Goal: Task Accomplishment & Management: Manage account settings

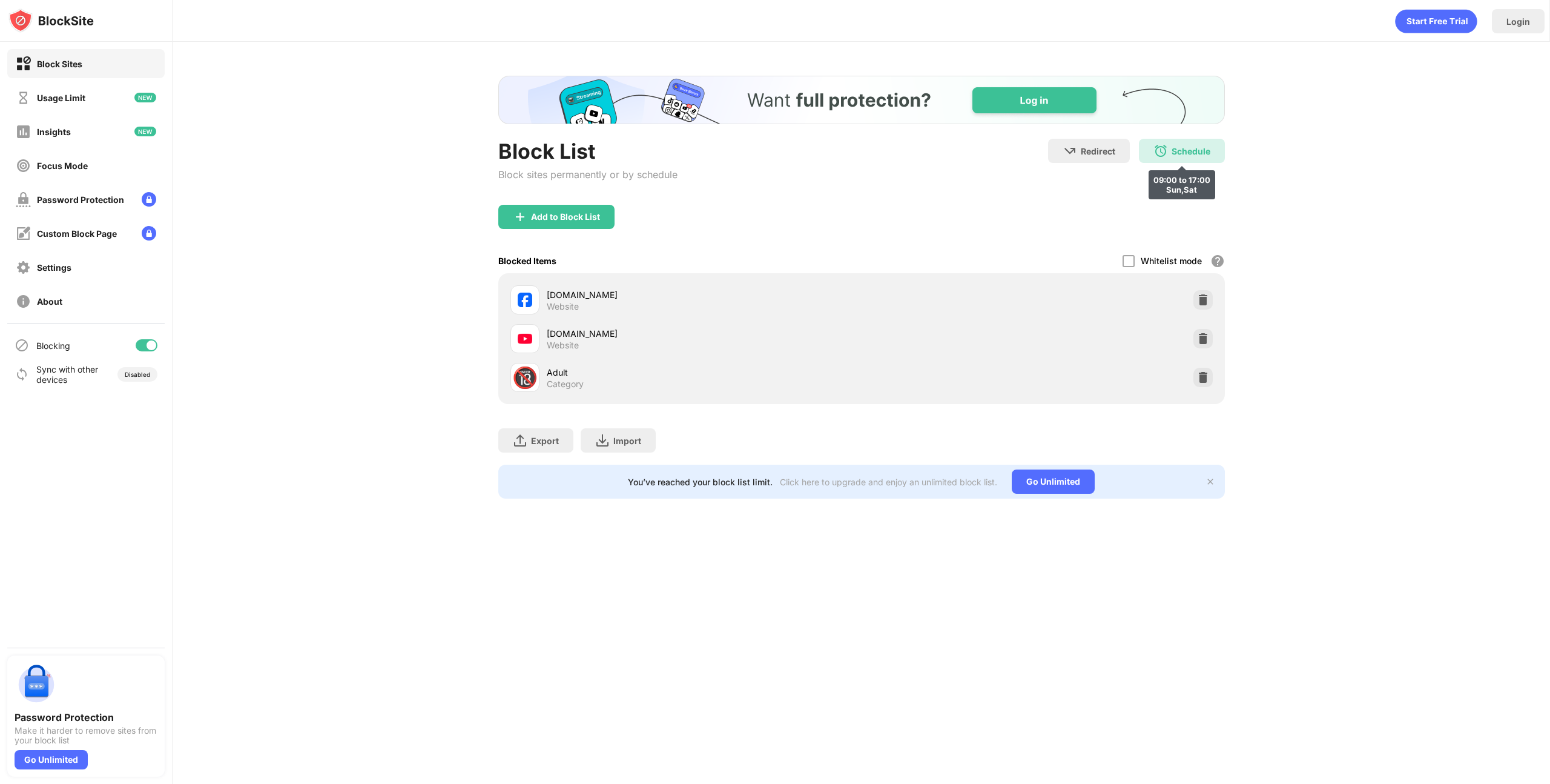
click at [1173, 144] on div "Schedule 09:00 to 17:00 Sun,Sat" at bounding box center [1182, 150] width 86 height 24
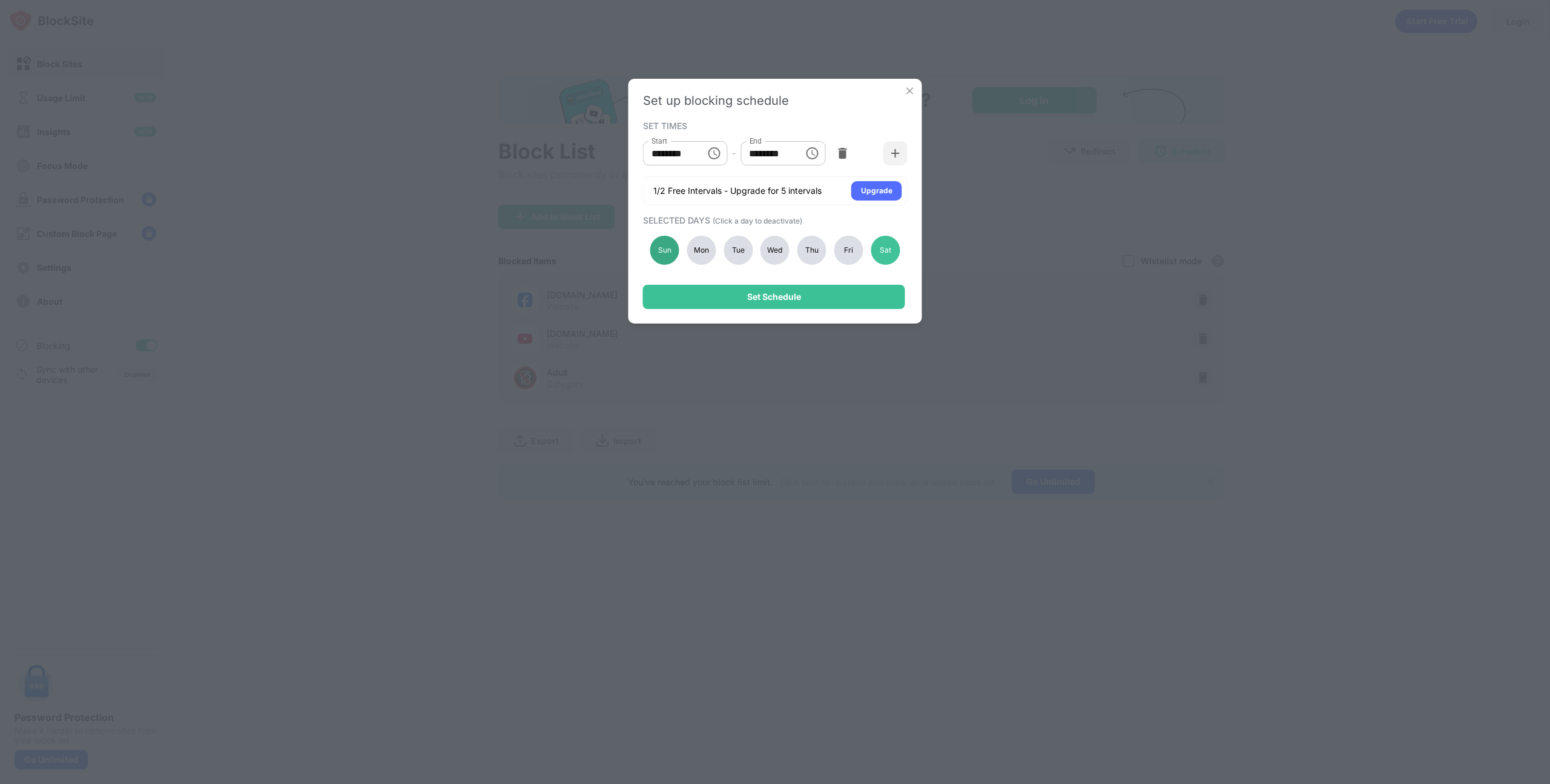
click at [659, 248] on div "Sun" at bounding box center [665, 250] width 29 height 29
click at [813, 256] on div "Thu" at bounding box center [812, 250] width 29 height 29
click at [843, 253] on div "Fri" at bounding box center [849, 250] width 29 height 29
click at [879, 249] on div "Sat" at bounding box center [885, 250] width 29 height 29
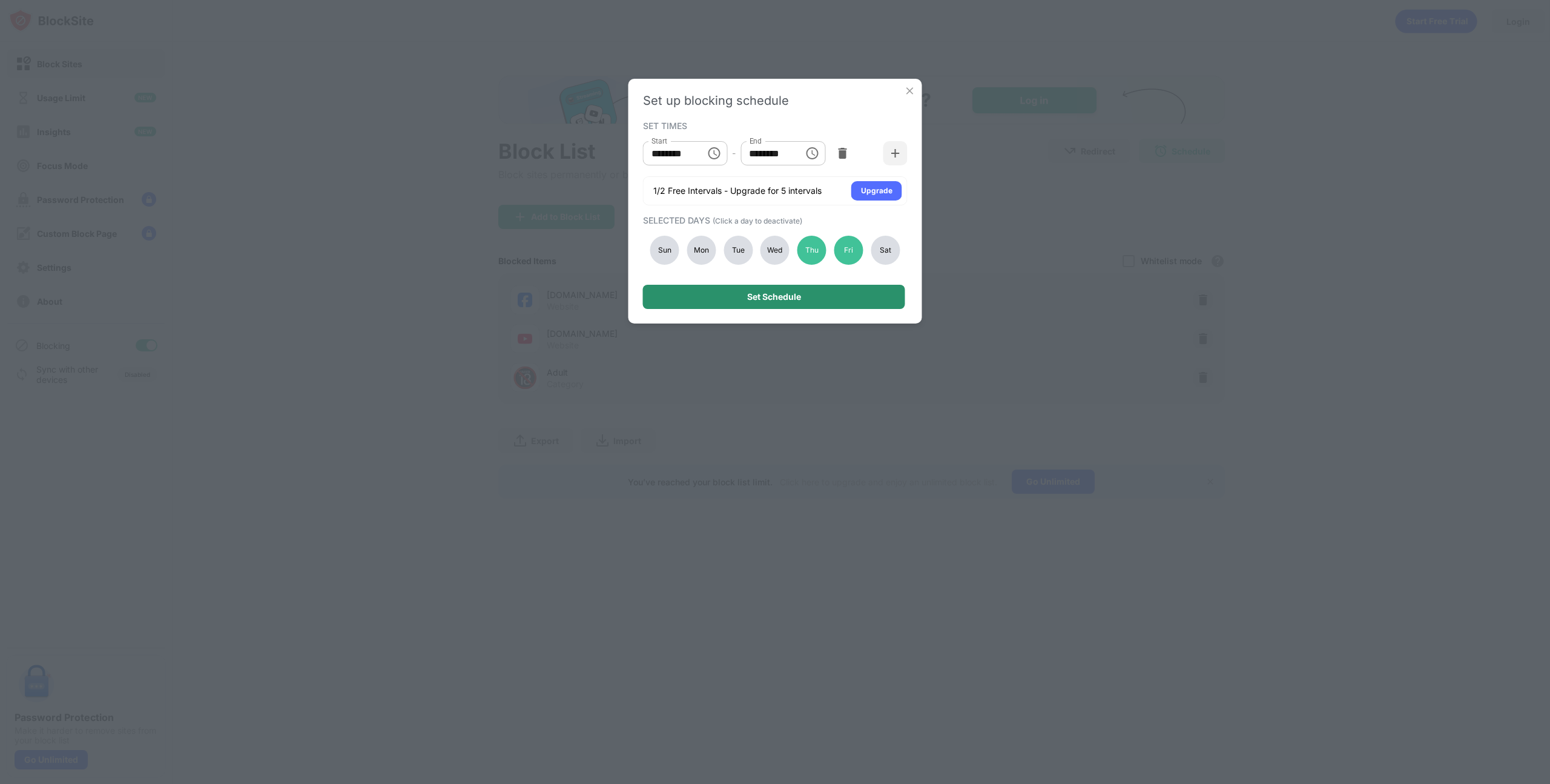
click at [829, 292] on div "Set Schedule" at bounding box center [774, 297] width 262 height 24
